Goal: Navigation & Orientation: Find specific page/section

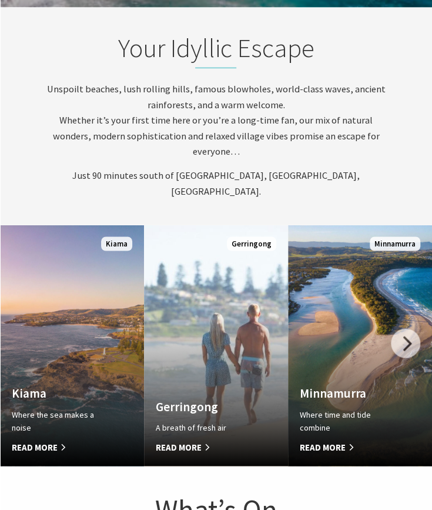
scroll to position [424, 441]
click at [94, 255] on link "Custom Image Used Kiama Where the sea makes a noise Read More Kiama" at bounding box center [72, 345] width 144 height 241
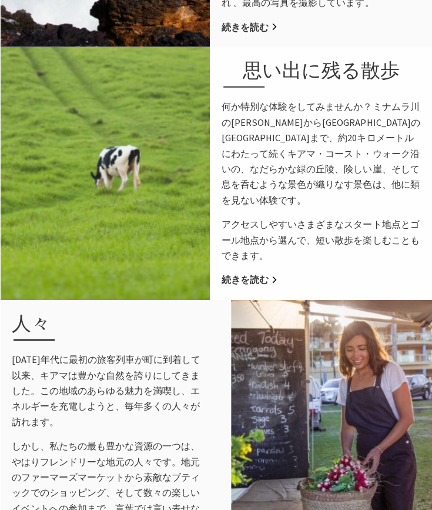
scroll to position [966, 0]
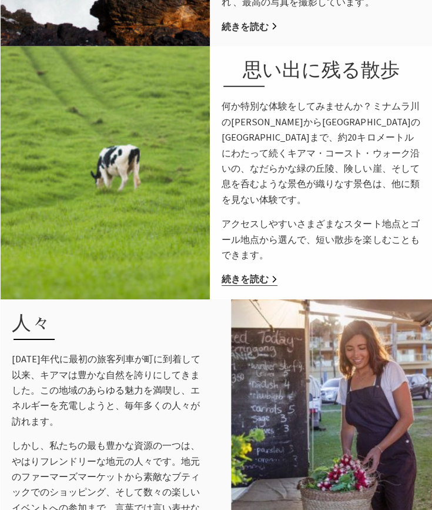
click at [251, 285] on font "続きを読む" at bounding box center [245, 279] width 47 height 12
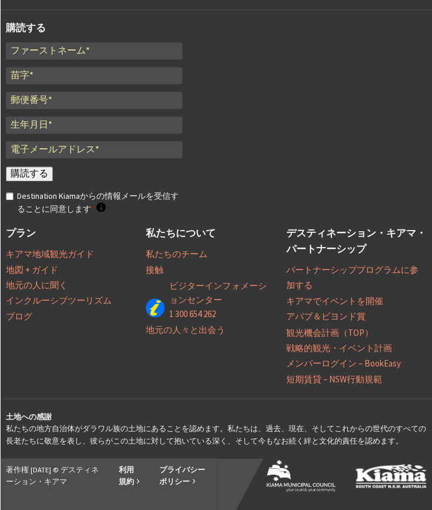
scroll to position [4211, 0]
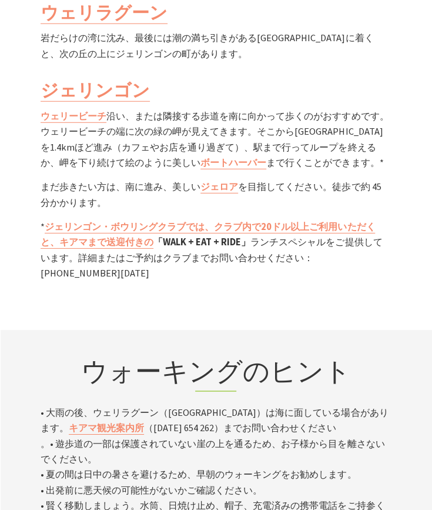
scroll to position [3431, 0]
